Goal: Transaction & Acquisition: Book appointment/travel/reservation

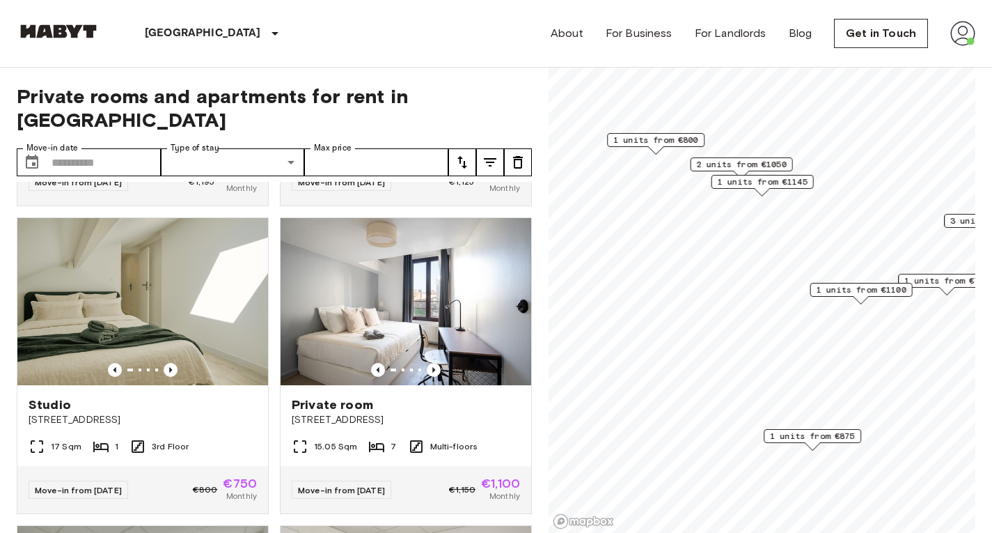
scroll to position [900, 0]
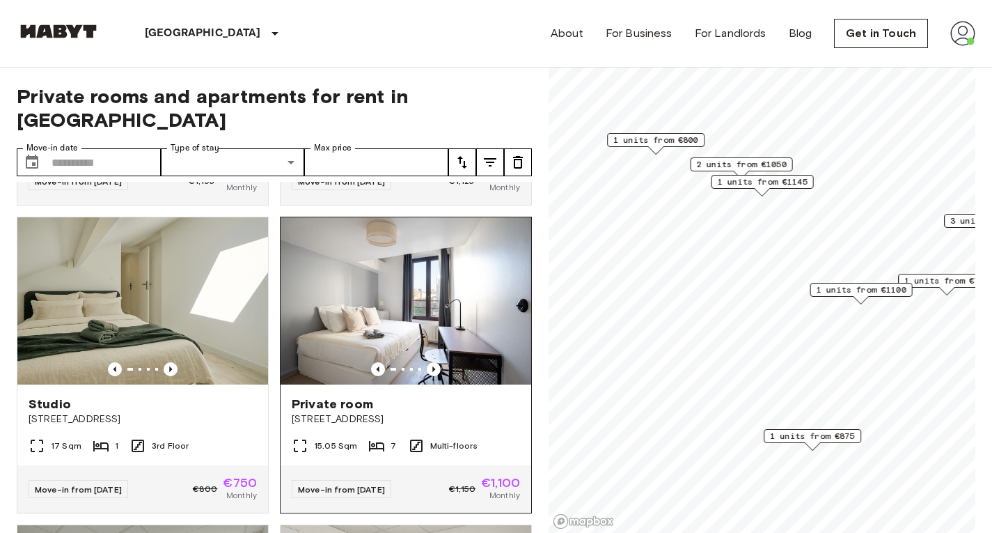
click at [428, 283] on img at bounding box center [406, 300] width 251 height 167
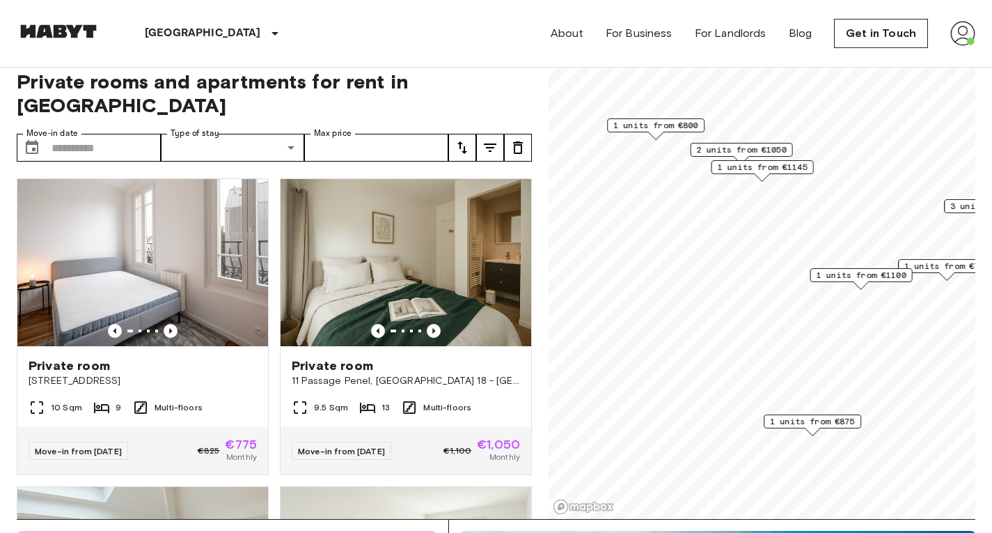
scroll to position [0, 0]
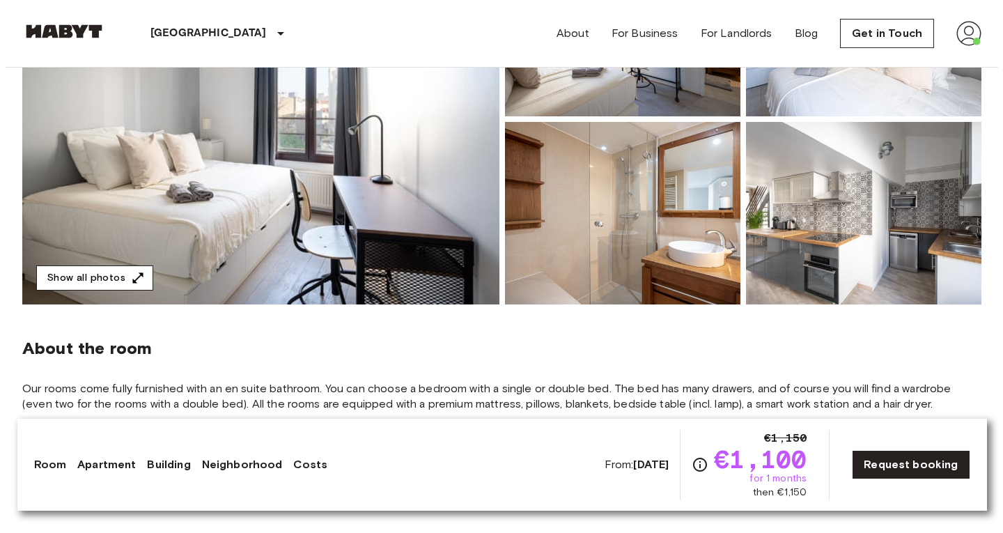
scroll to position [260, 0]
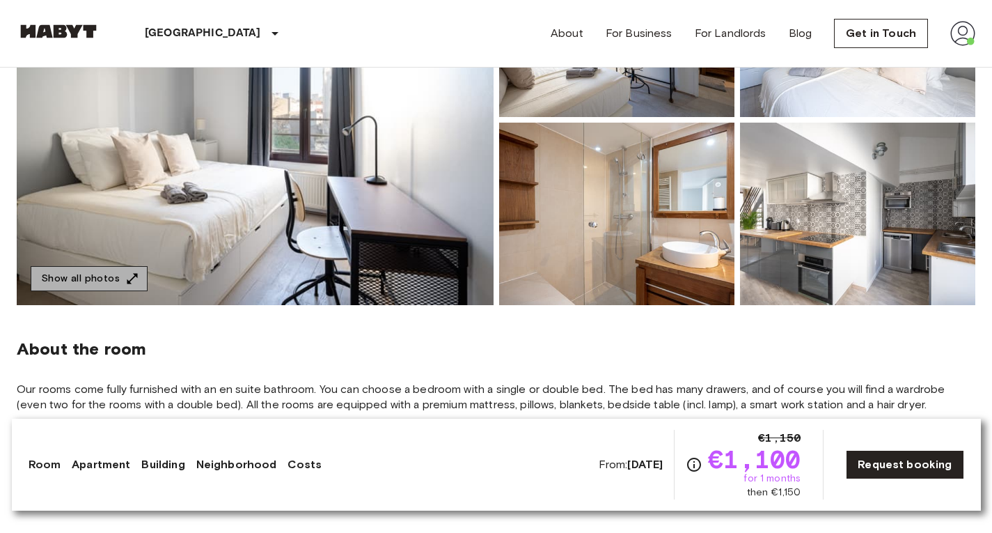
click at [118, 272] on button "Show all photos" at bounding box center [89, 279] width 117 height 26
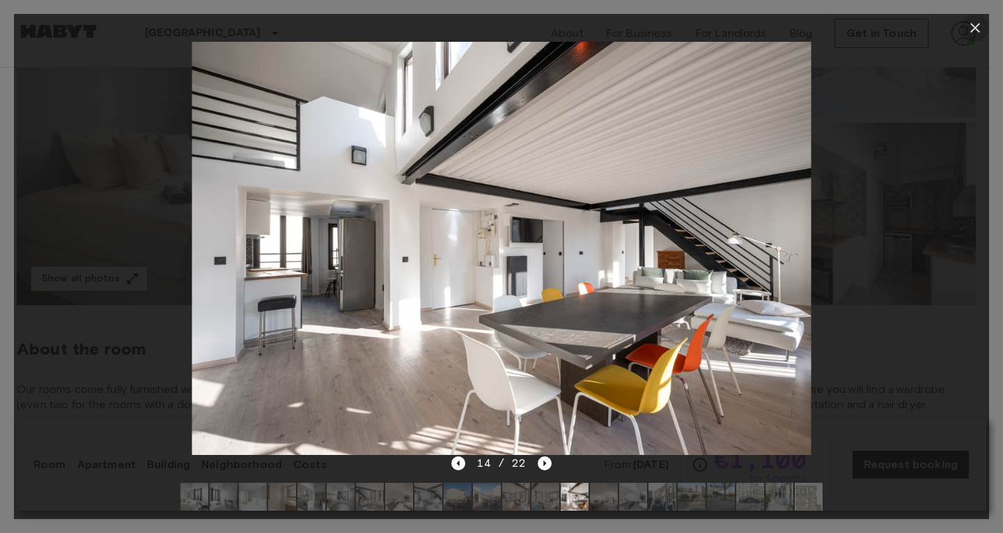
click at [979, 34] on icon "button" at bounding box center [974, 27] width 17 height 17
